Goal: Task Accomplishment & Management: Manage account settings

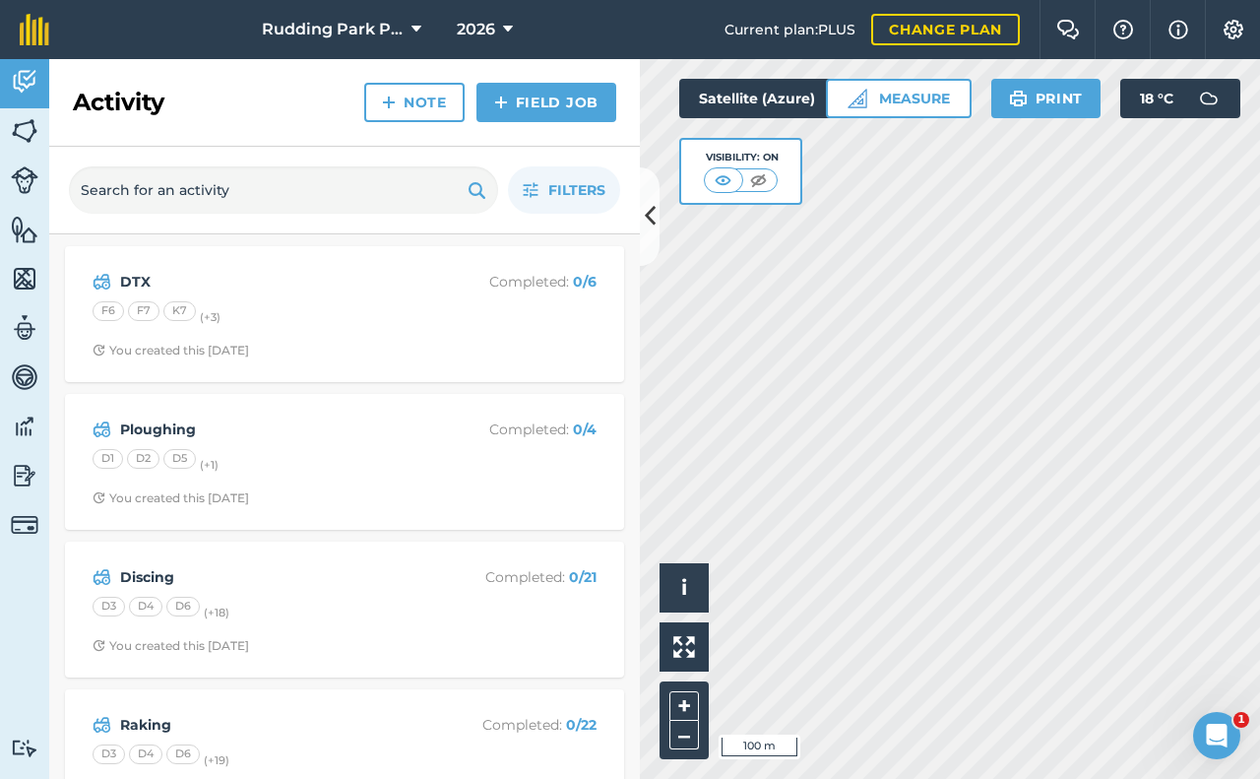
scroll to position [58, 0]
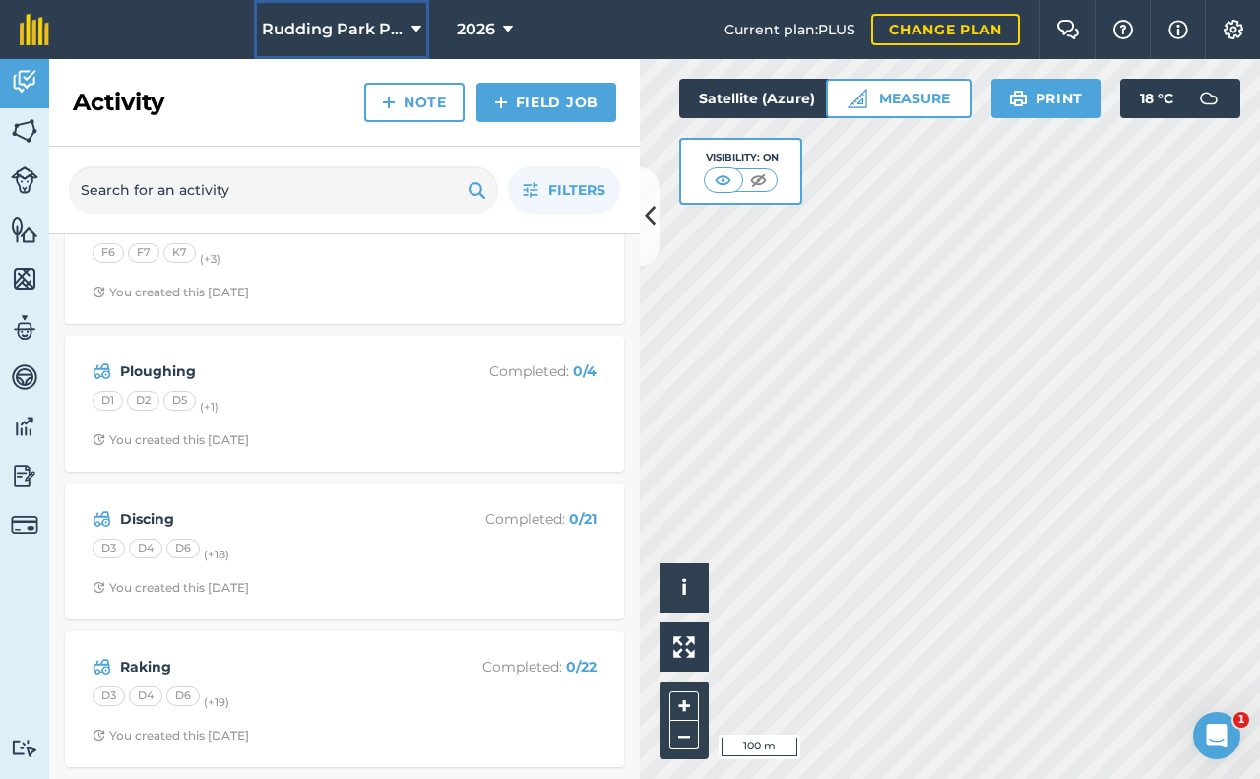
click at [417, 28] on icon at bounding box center [417, 30] width 10 height 24
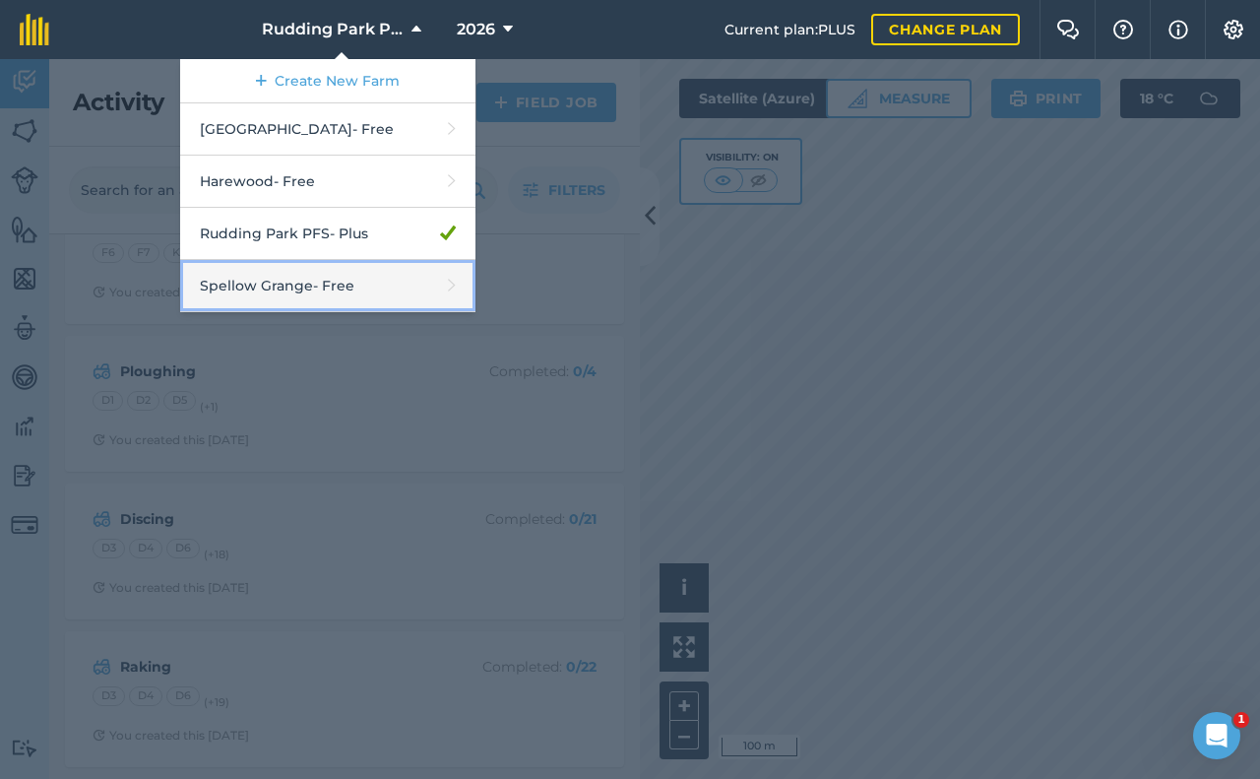
click at [264, 282] on link "Spellow Grange - Free" at bounding box center [327, 286] width 295 height 52
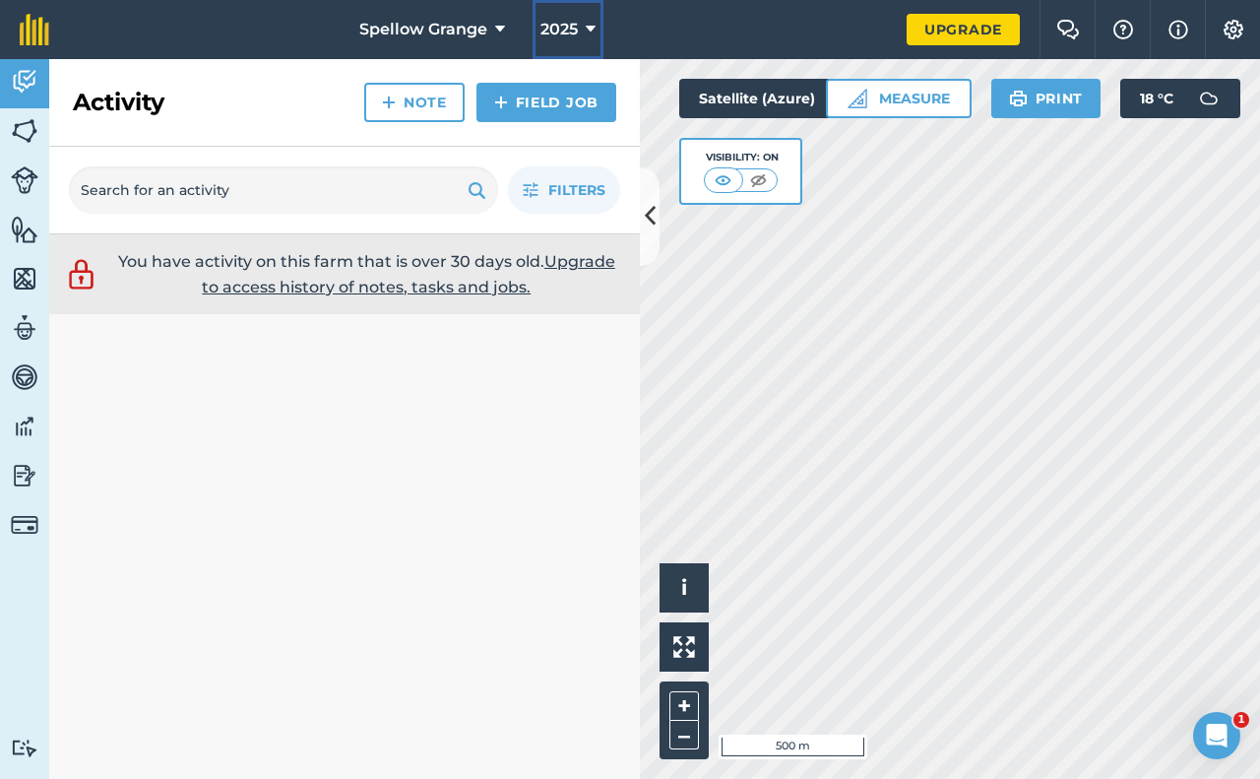
click at [594, 30] on icon at bounding box center [591, 30] width 10 height 24
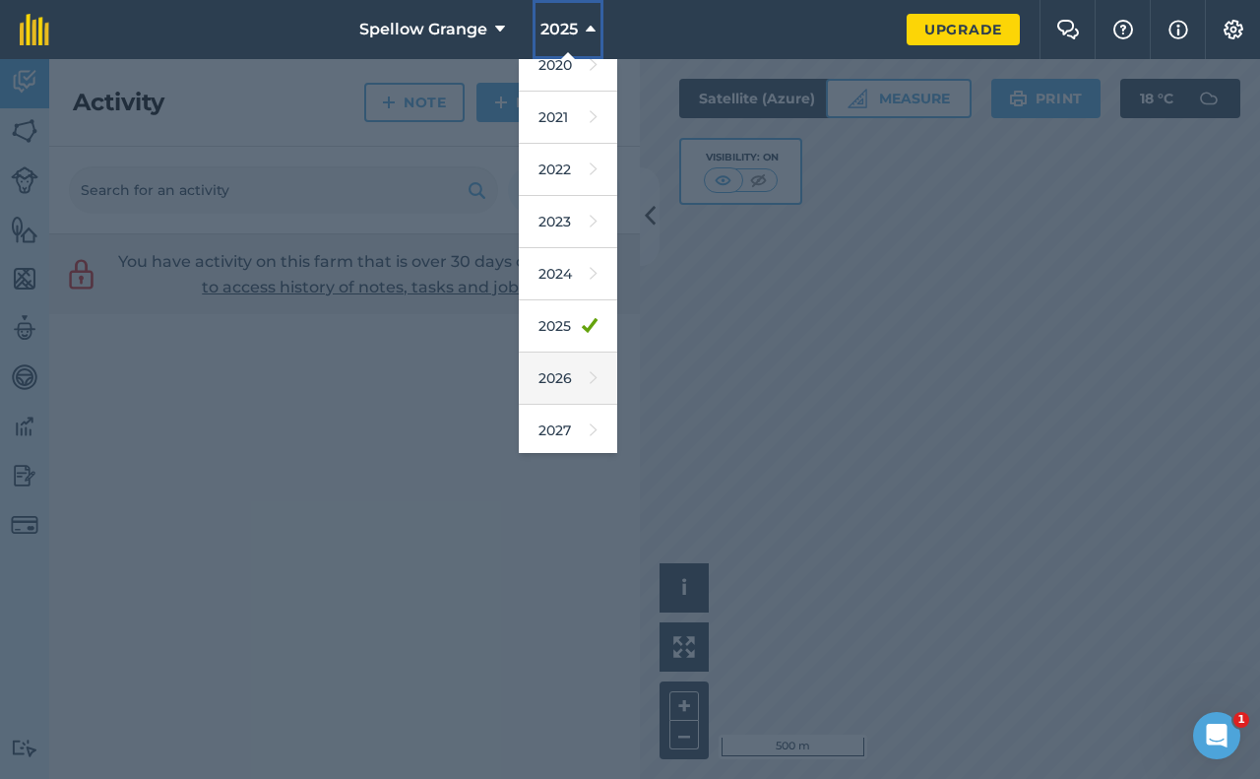
scroll to position [128, 0]
click at [565, 383] on link "2026" at bounding box center [568, 375] width 98 height 52
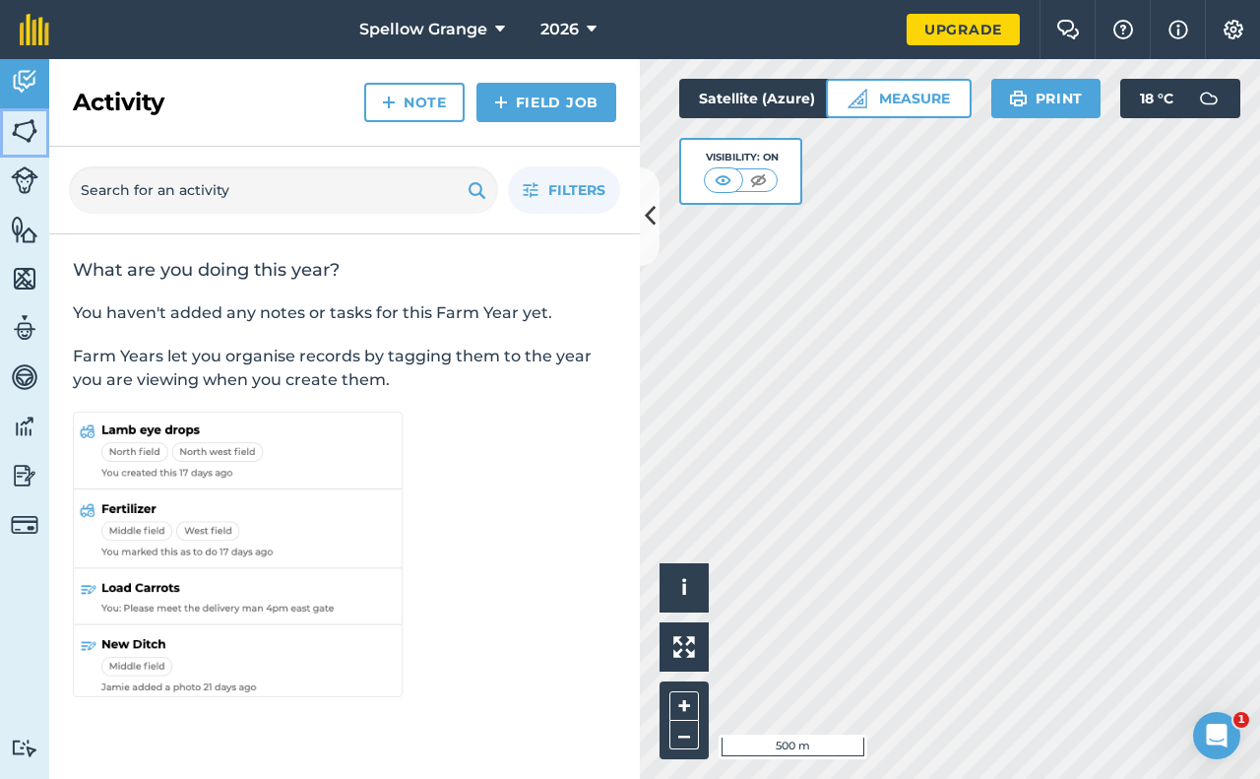
click at [29, 124] on img at bounding box center [25, 131] width 28 height 30
